Goal: Task Accomplishment & Management: Manage account settings

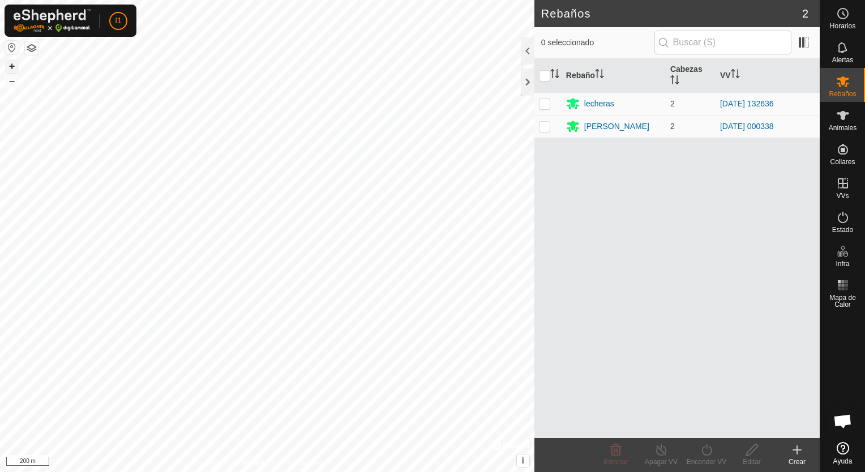
click at [16, 66] on button "+" at bounding box center [12, 66] width 14 height 14
click at [853, 116] on div "Animales" at bounding box center [842, 119] width 45 height 34
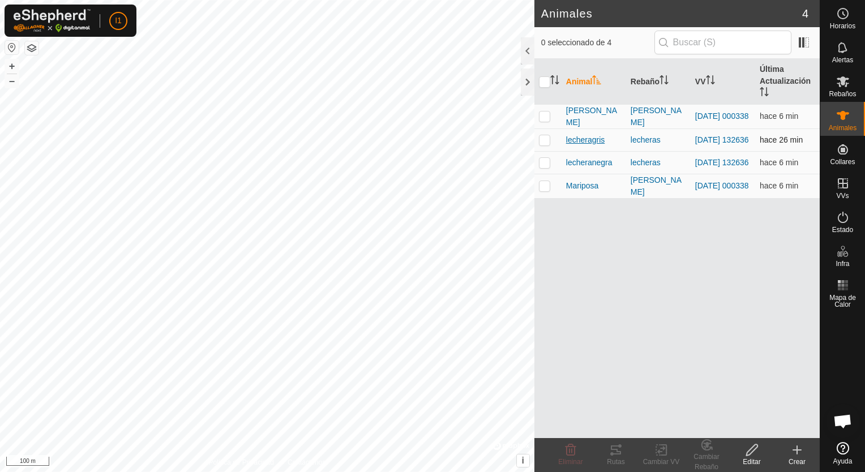
click at [591, 146] on span "lecheragris" at bounding box center [585, 140] width 38 height 12
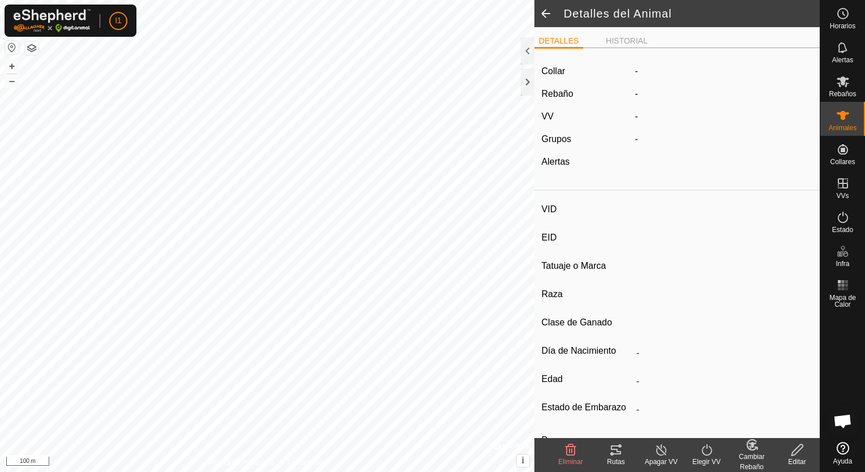
type input "lecheragris"
type input "-"
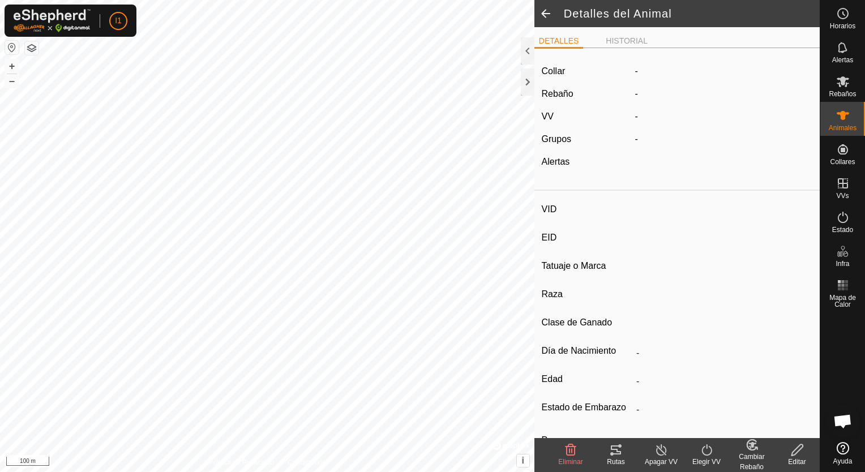
type input "0 kg"
type input "-"
click at [618, 460] on div "Rutas" at bounding box center [615, 462] width 45 height 10
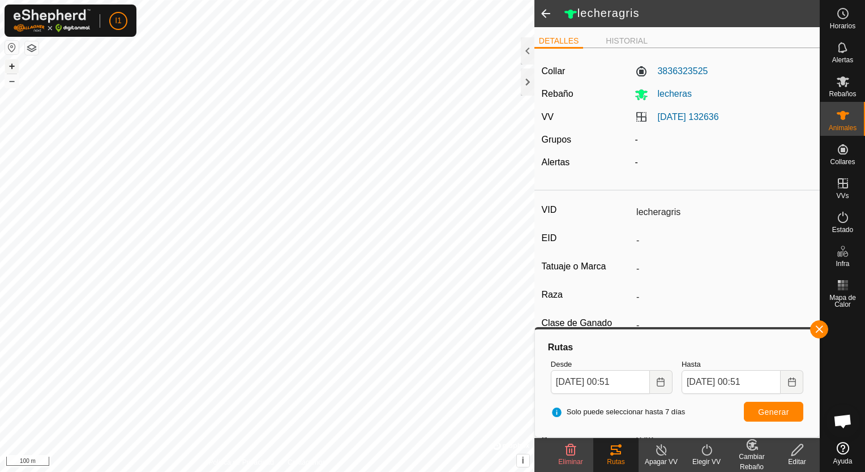
click at [11, 66] on button "+" at bounding box center [12, 66] width 14 height 14
click at [13, 62] on button "+" at bounding box center [12, 66] width 14 height 14
click at [8, 66] on button "+" at bounding box center [12, 66] width 14 height 14
click at [12, 86] on button "–" at bounding box center [12, 81] width 14 height 14
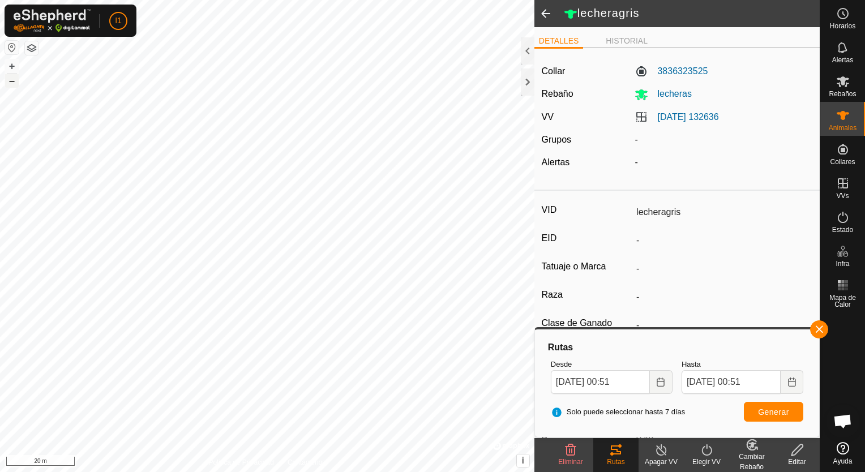
click at [12, 86] on button "–" at bounding box center [12, 81] width 14 height 14
click at [821, 323] on button "button" at bounding box center [819, 329] width 18 height 18
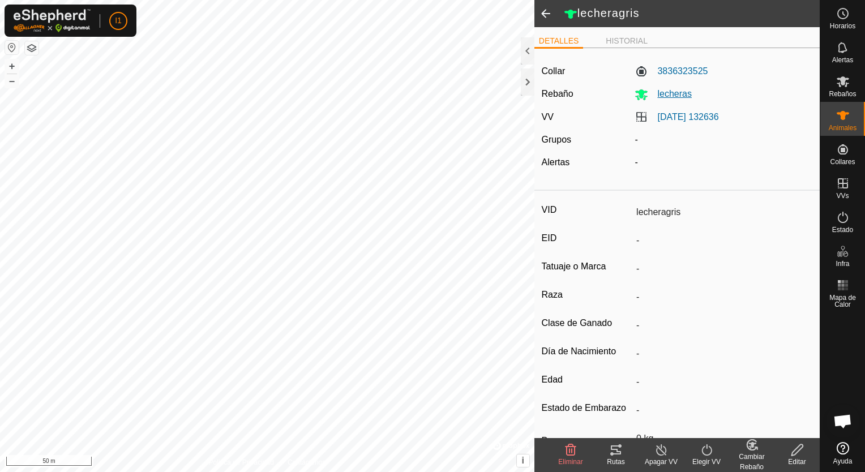
click at [671, 91] on span "lecheras" at bounding box center [669, 94] width 43 height 10
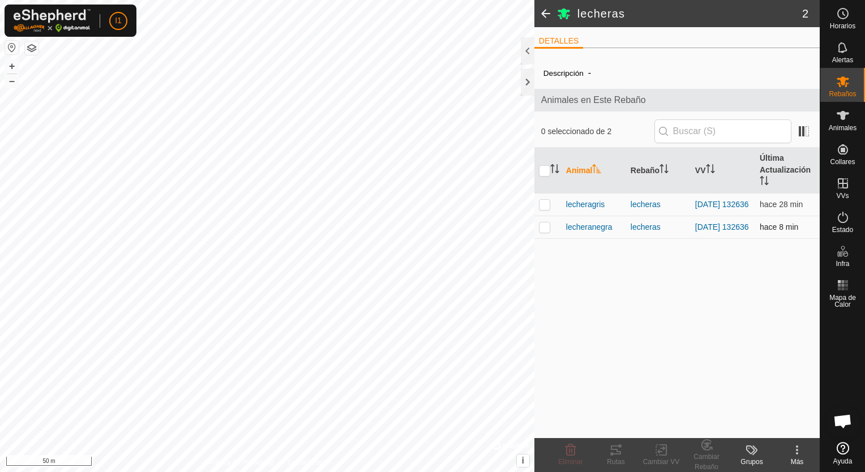
click at [544, 231] on p-checkbox at bounding box center [544, 226] width 11 height 9
checkbox input "true"
click at [616, 454] on icon at bounding box center [616, 449] width 10 height 9
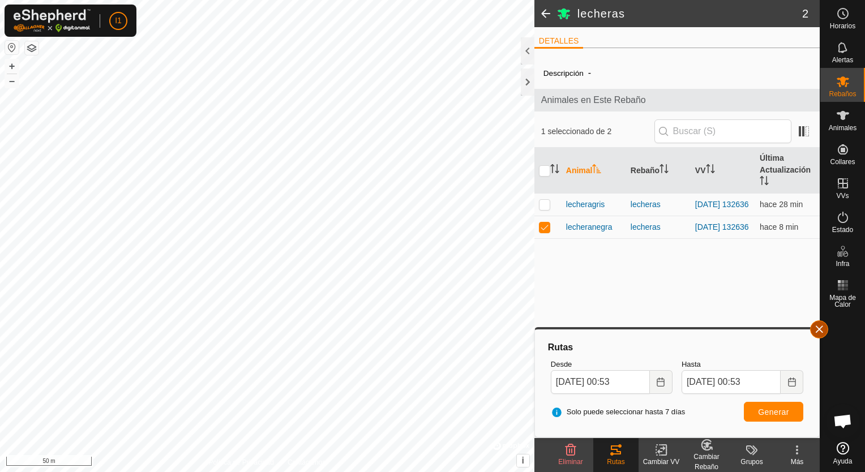
click at [816, 329] on button "button" at bounding box center [819, 329] width 18 height 18
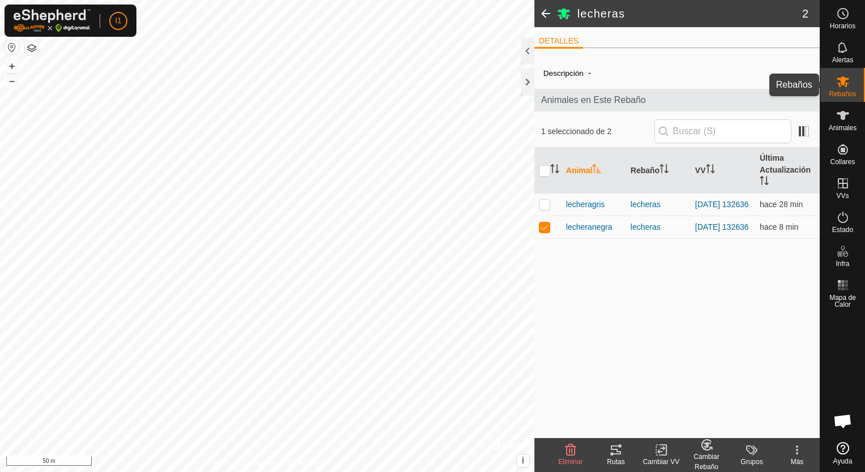
click at [836, 93] on span "Rebaños" at bounding box center [841, 94] width 27 height 7
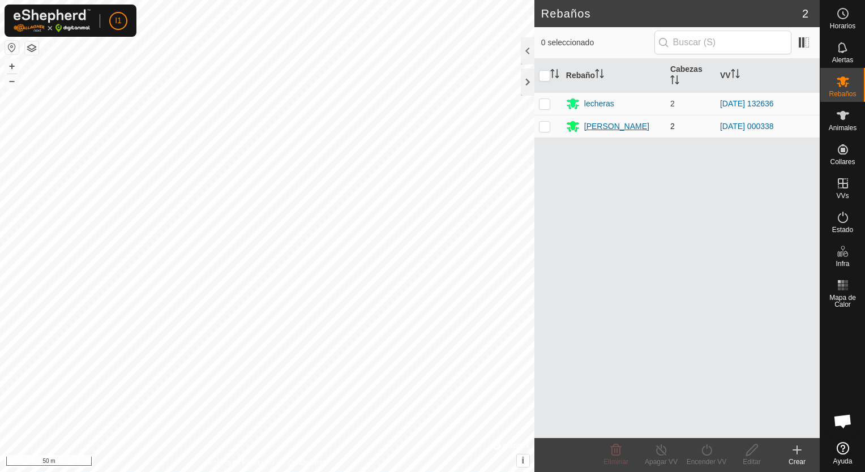
click at [602, 128] on div "[PERSON_NAME]" at bounding box center [616, 127] width 65 height 12
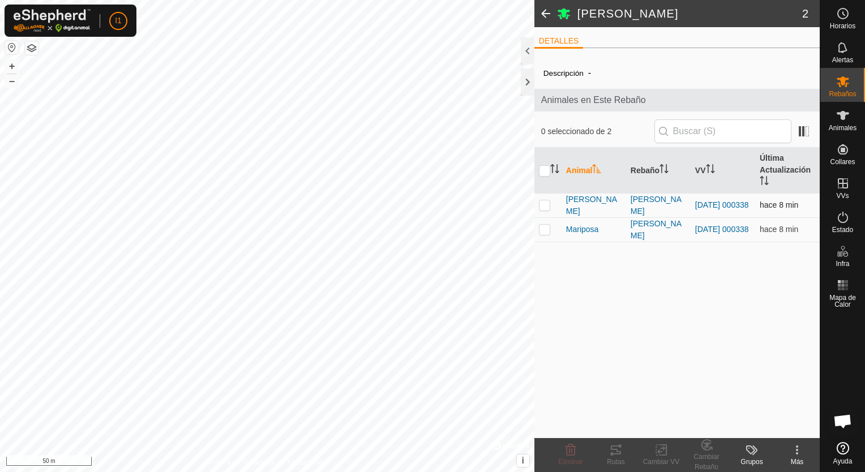
click at [549, 209] on p-checkbox at bounding box center [544, 204] width 11 height 9
checkbox input "true"
click at [616, 463] on div "Rutas" at bounding box center [615, 462] width 45 height 10
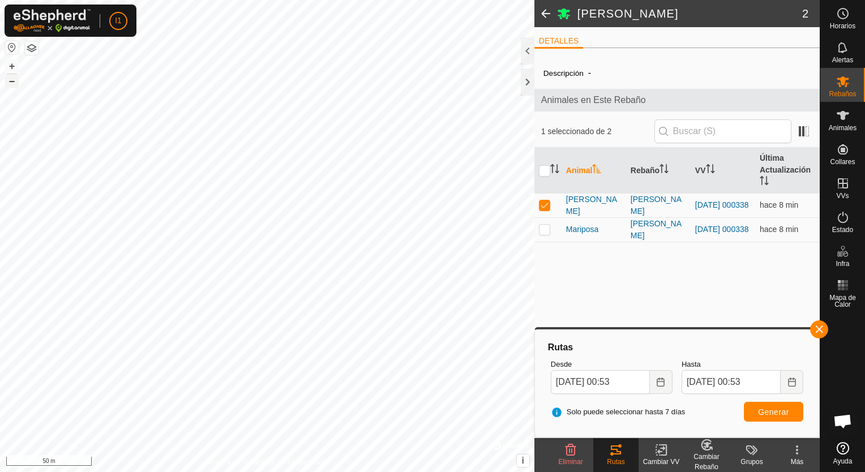
click at [10, 82] on button "–" at bounding box center [12, 81] width 14 height 14
click at [12, 60] on button "+" at bounding box center [12, 66] width 14 height 14
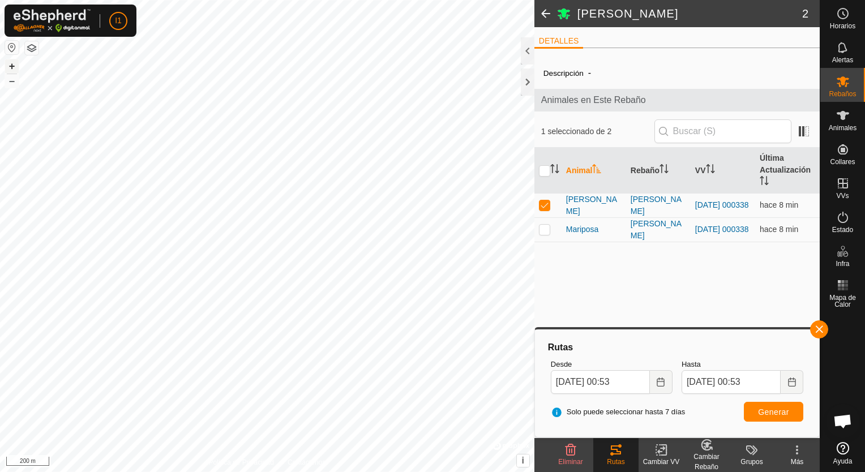
click at [12, 60] on button "+" at bounding box center [12, 66] width 14 height 14
click at [541, 234] on p-checkbox at bounding box center [544, 229] width 11 height 9
checkbox input "true"
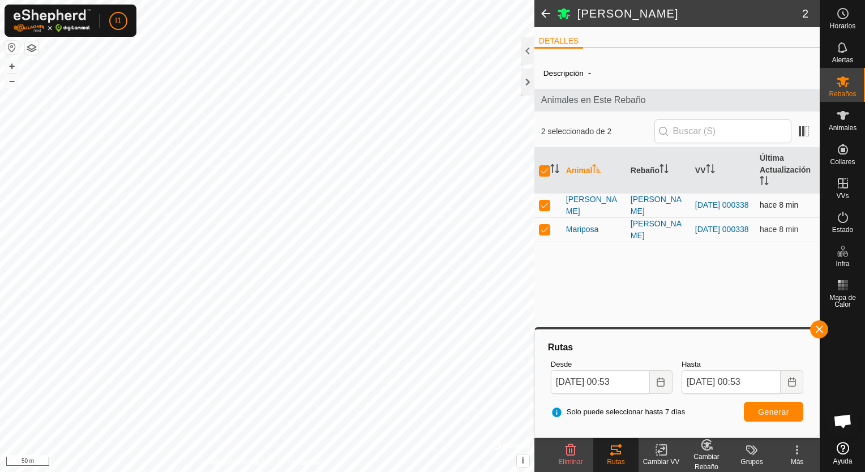
click at [542, 209] on p-checkbox at bounding box center [544, 204] width 11 height 9
checkbox input "false"
click at [819, 331] on button "button" at bounding box center [819, 329] width 18 height 18
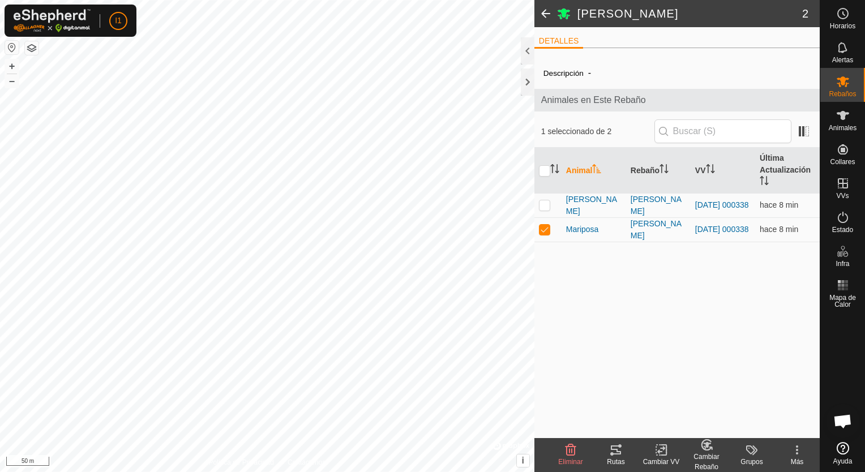
click at [615, 457] on div "Rutas" at bounding box center [615, 462] width 45 height 10
